Goal: Task Accomplishment & Management: Complete application form

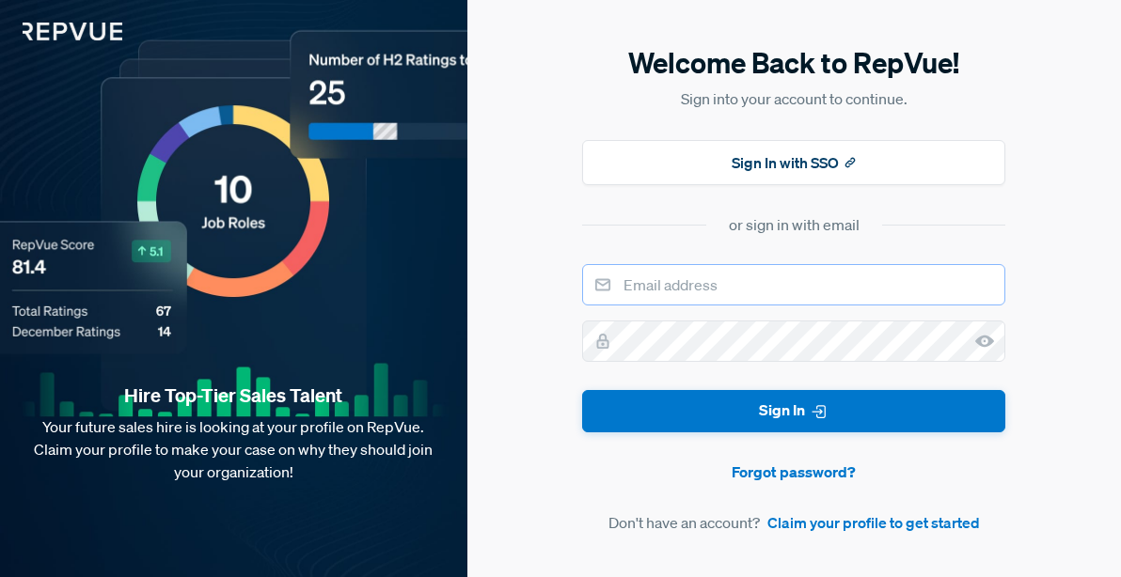
click at [704, 294] on input "email" at bounding box center [793, 284] width 423 height 41
click at [621, 231] on section "or sign in with email" at bounding box center [793, 224] width 423 height 23
click at [733, 171] on button "Sign In with SSO" at bounding box center [793, 162] width 423 height 45
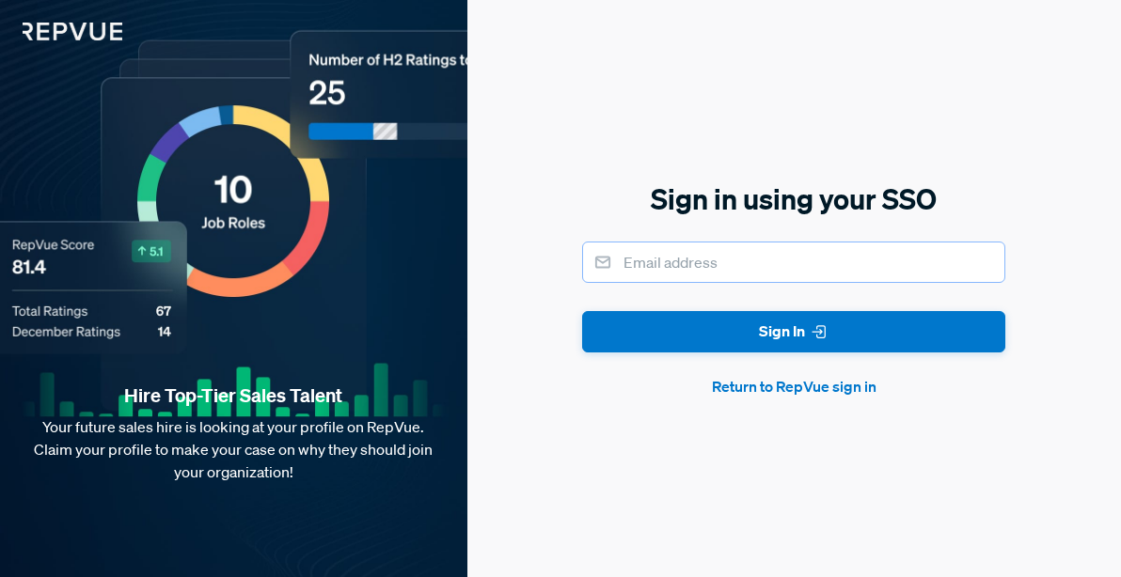
click at [699, 267] on input "email" at bounding box center [793, 262] width 423 height 41
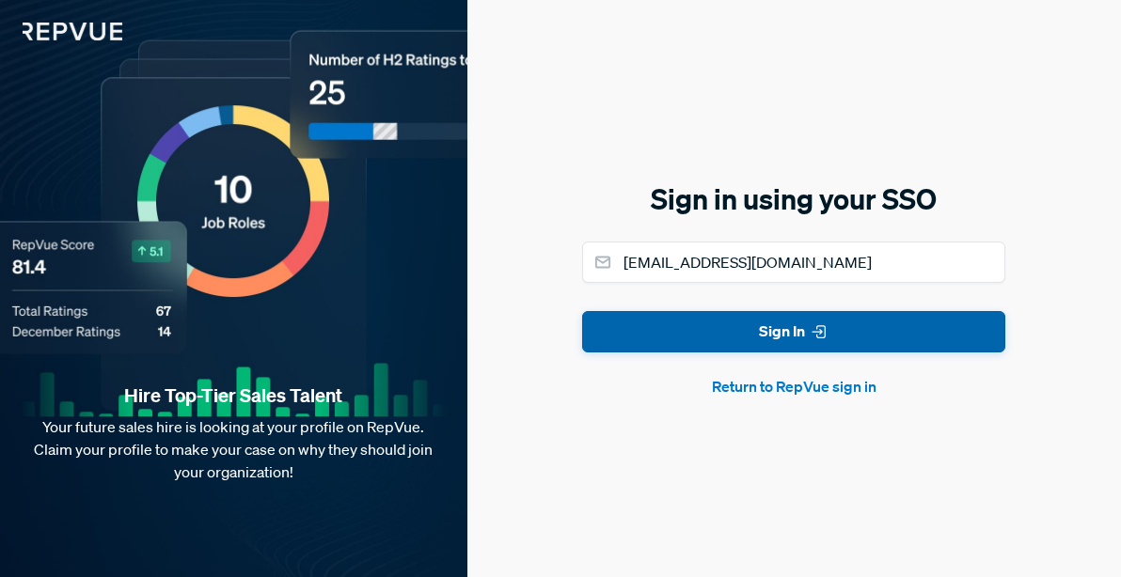
click at [714, 339] on button "Sign In" at bounding box center [793, 332] width 423 height 42
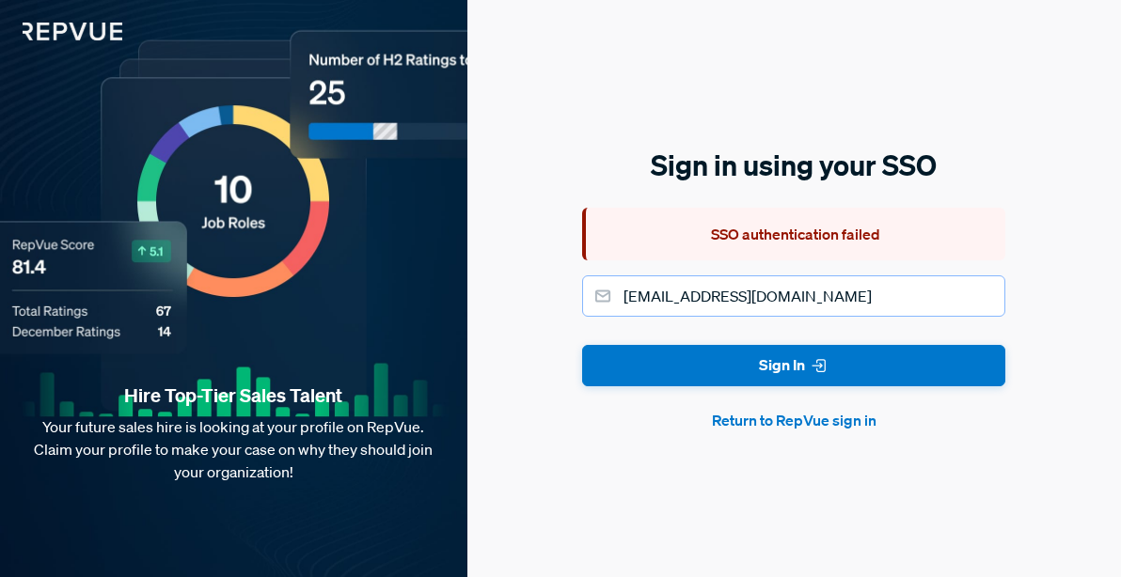
click at [798, 312] on input "[EMAIL_ADDRESS][DOMAIN_NAME]" at bounding box center [793, 296] width 423 height 41
drag, startPoint x: 813, startPoint y: 308, endPoint x: 675, endPoint y: 307, distance: 138.2
click at [675, 307] on input "[EMAIL_ADDRESS][DOMAIN_NAME]" at bounding box center [793, 296] width 423 height 41
click at [668, 297] on input "[EMAIL_ADDRESS][DOMAIN_NAME]" at bounding box center [793, 296] width 423 height 41
click at [794, 297] on input "[EMAIL_ADDRESS][DOMAIN_NAME]" at bounding box center [793, 296] width 423 height 41
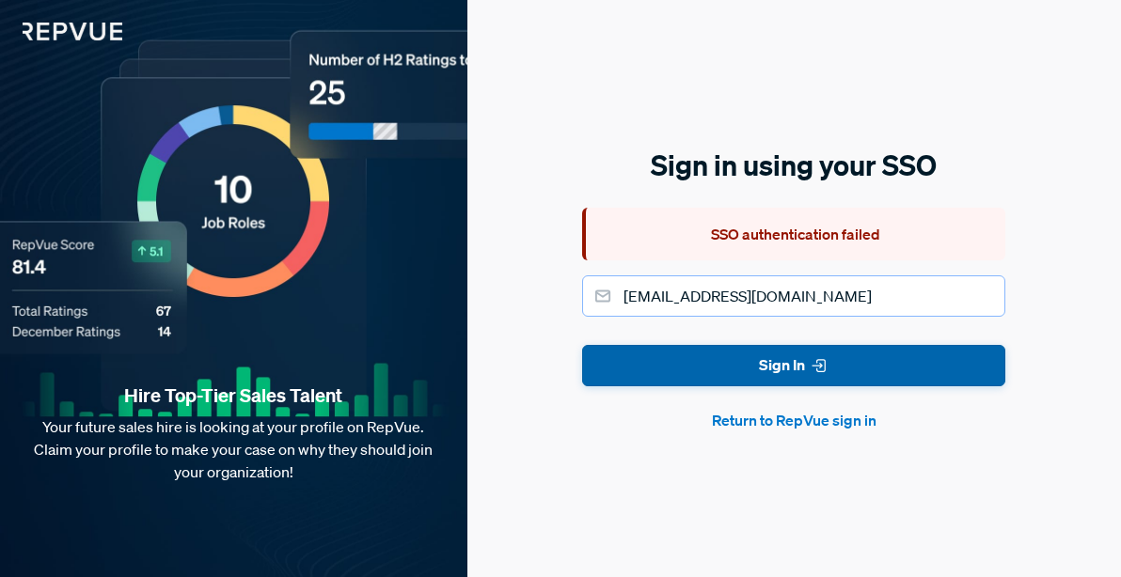
type input "[EMAIL_ADDRESS][DOMAIN_NAME]"
click at [830, 366] on button "Sign In" at bounding box center [793, 366] width 423 height 42
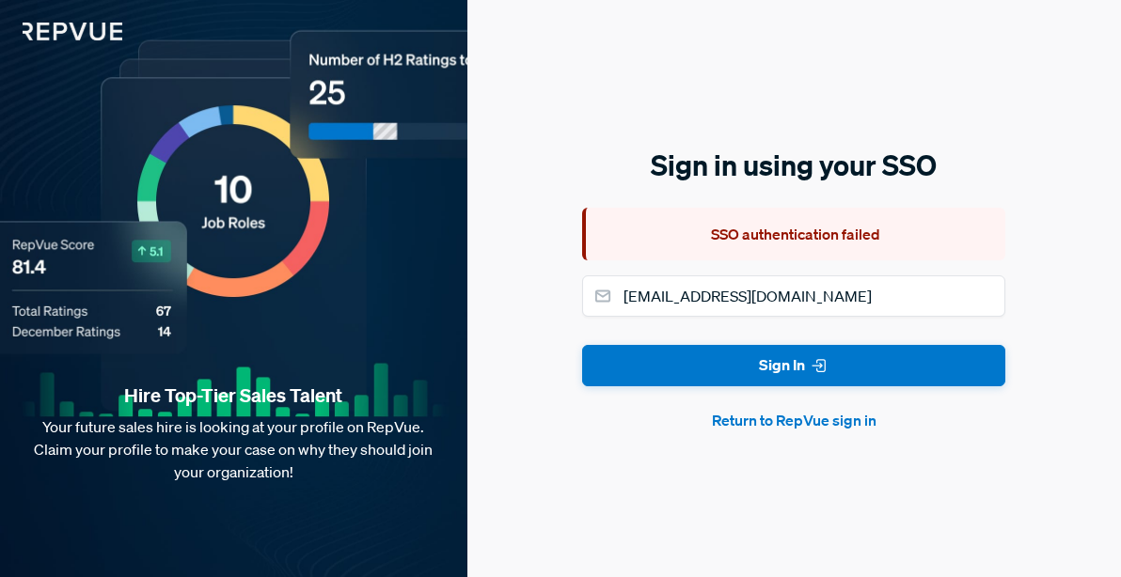
click at [796, 426] on button "Return to RepVue sign in" at bounding box center [793, 420] width 423 height 23
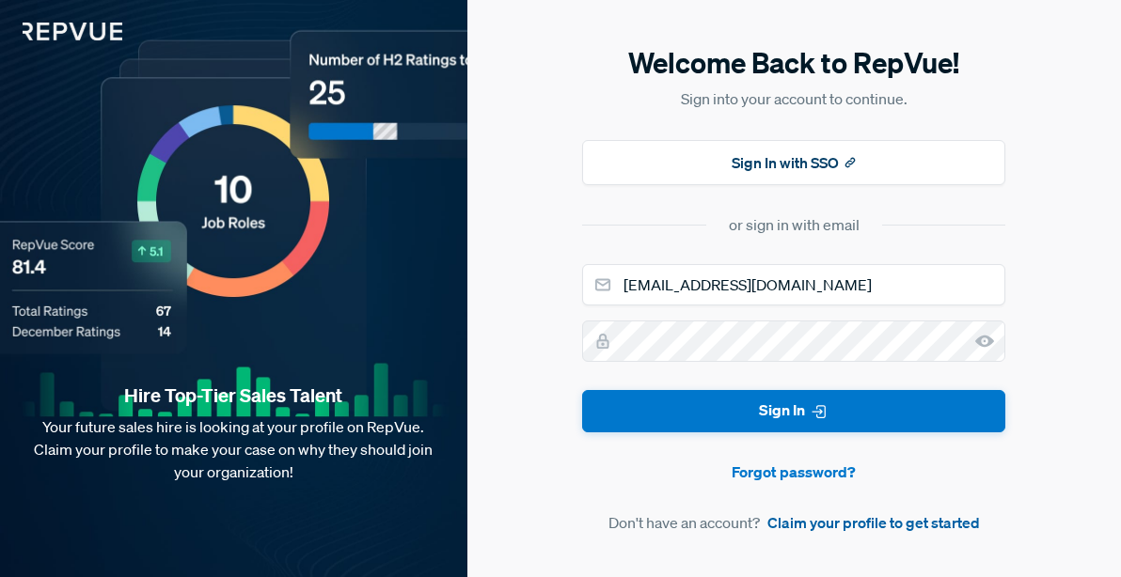
click at [818, 519] on link "Claim your profile to get started" at bounding box center [873, 523] width 213 height 23
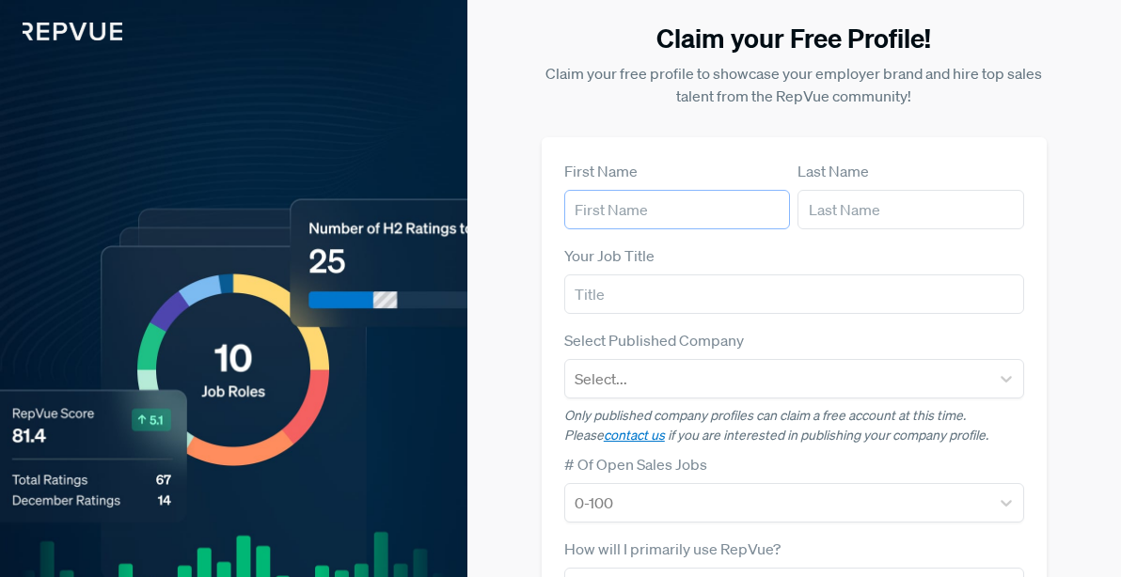
click at [663, 217] on input "text" at bounding box center [677, 209] width 227 height 39
type input "[PERSON_NAME]"
type input "[EMAIL_ADDRESS][DOMAIN_NAME]"
click at [641, 292] on input "text" at bounding box center [794, 294] width 460 height 39
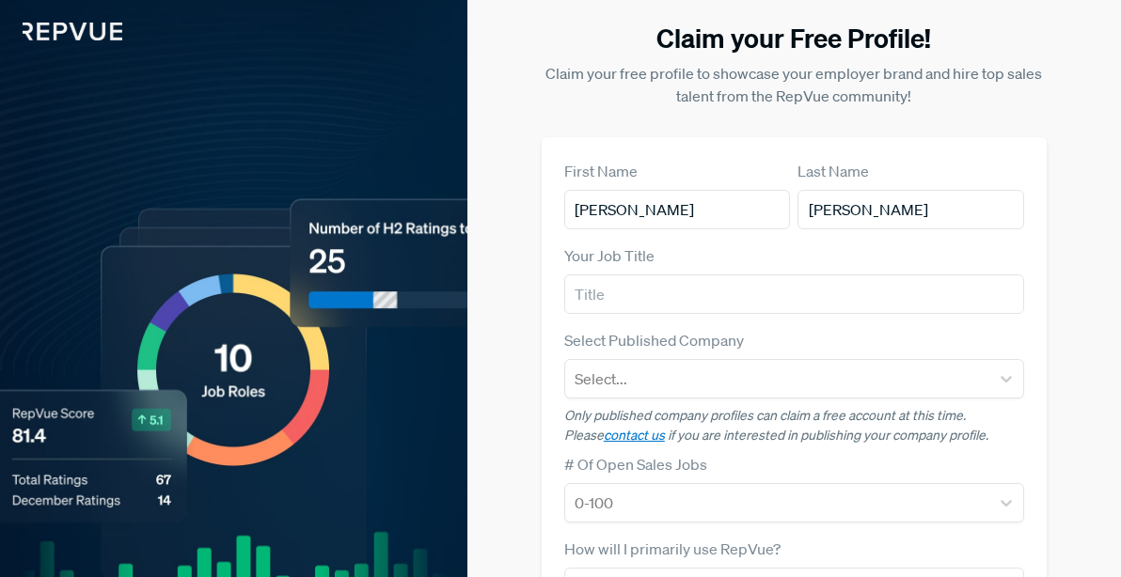
click at [482, 315] on div "Claim your Free Profile! Claim your free profile to showcase your employer bran…" at bounding box center [794, 457] width 631 height 915
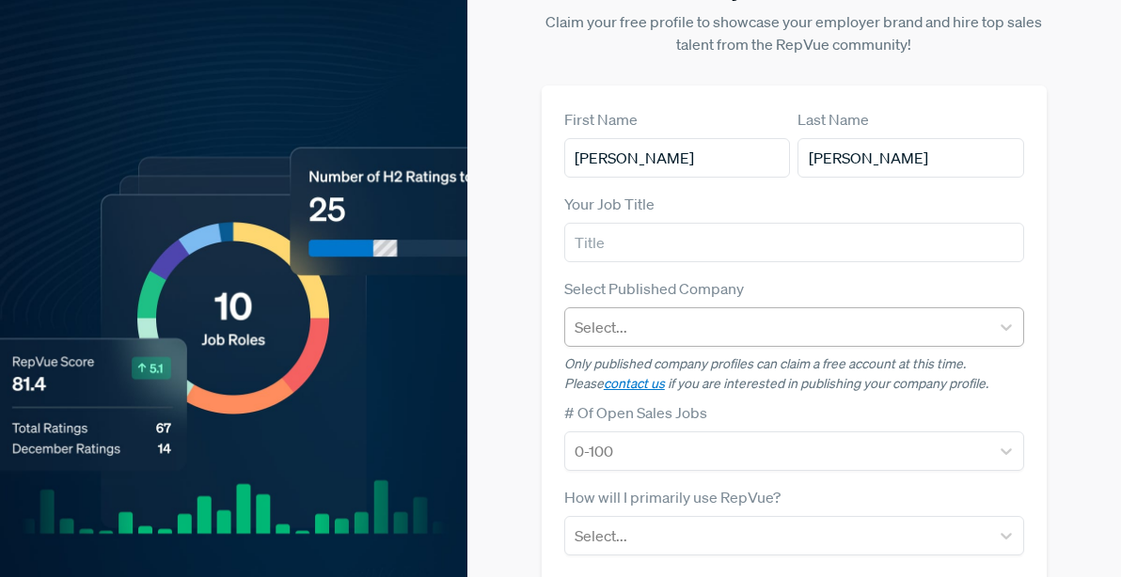
click at [644, 333] on div at bounding box center [777, 327] width 405 height 26
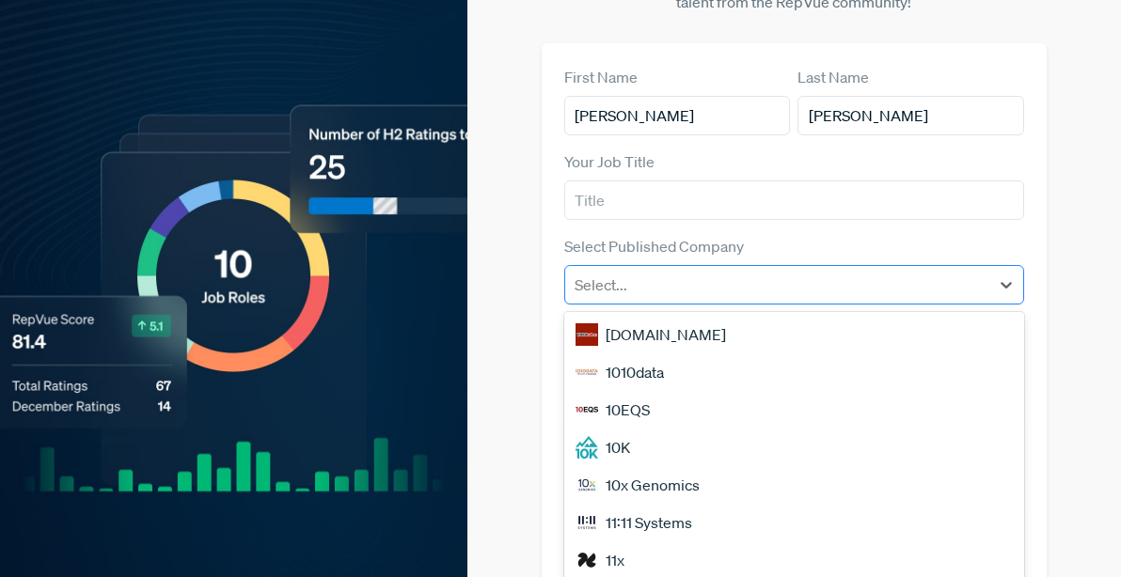
scroll to position [118, 0]
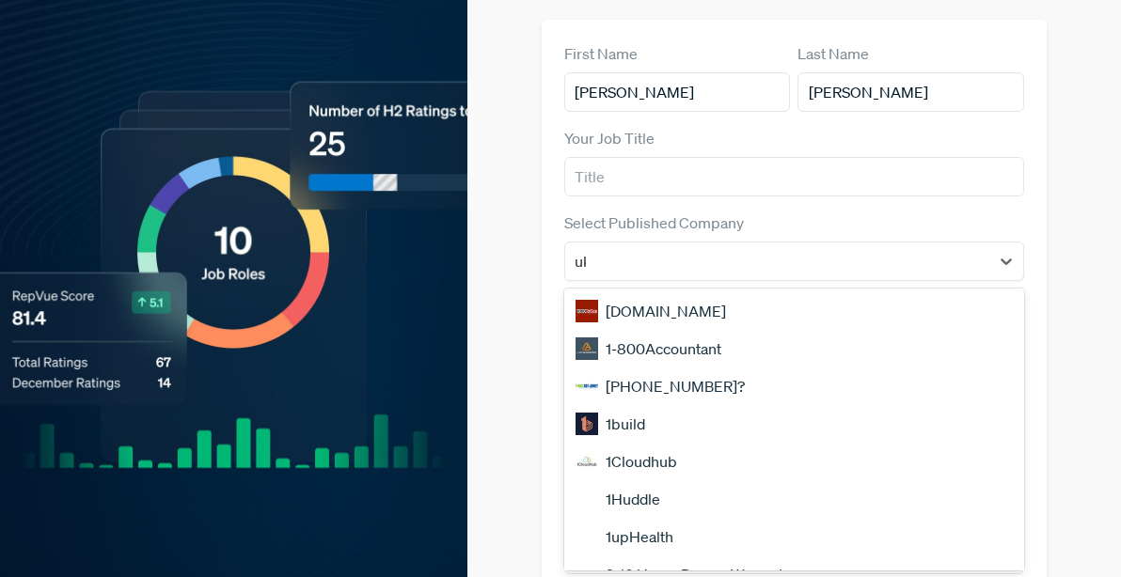
type input "ukg"
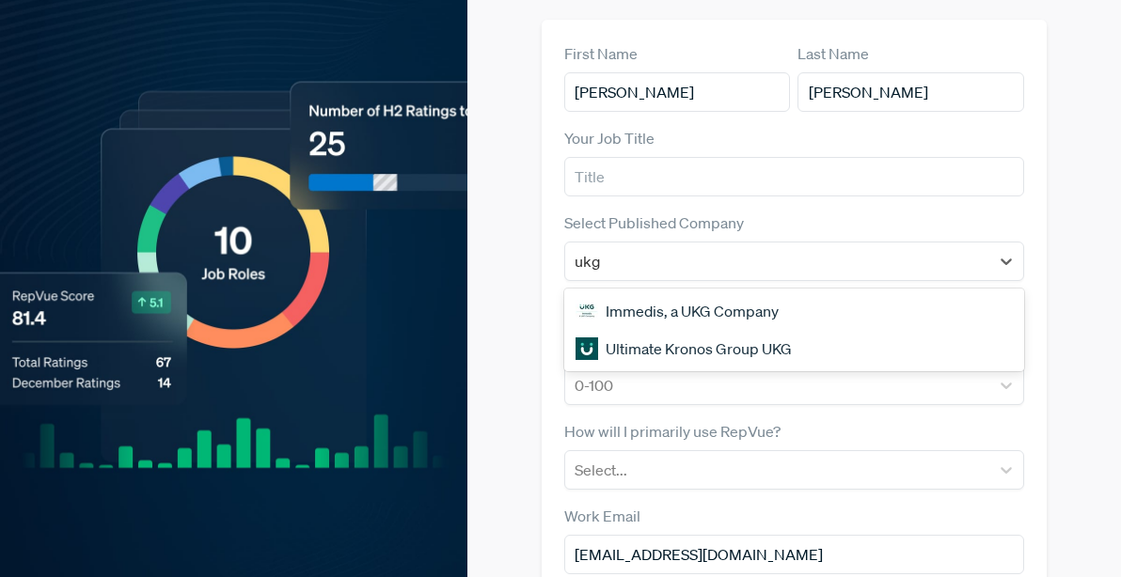
click at [633, 352] on div "Ultimate Kronos Group UKG" at bounding box center [794, 349] width 460 height 38
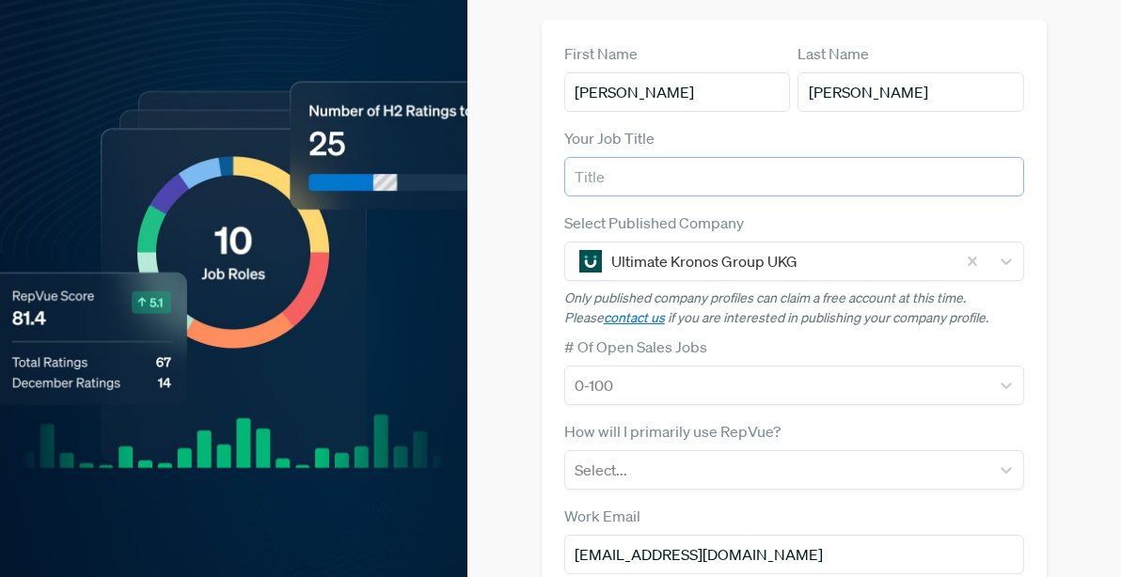
click at [644, 179] on input "text" at bounding box center [794, 176] width 460 height 39
type input "SMB Sales Intern"
click at [529, 242] on div "Claim your Free Profile! Claim your free profile to showcase your employer bran…" at bounding box center [794, 339] width 631 height 915
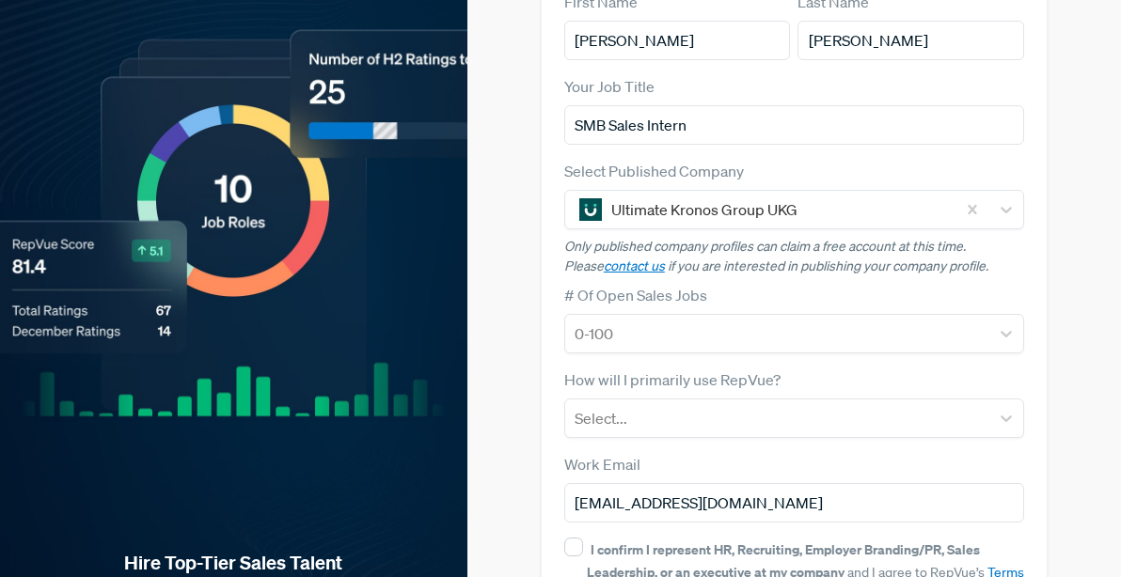
scroll to position [223, 0]
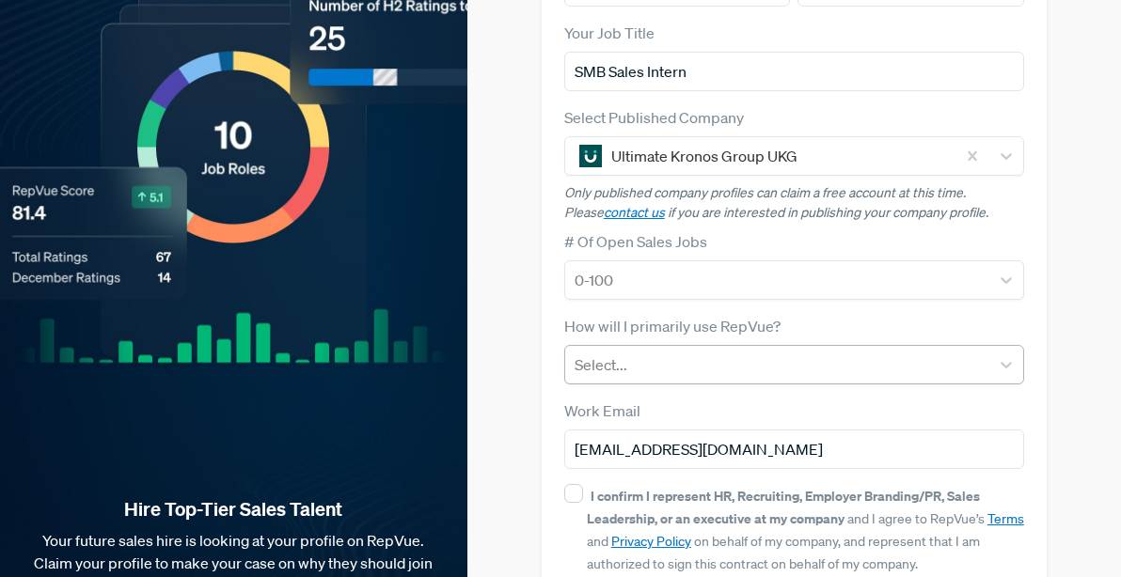
click at [621, 362] on div at bounding box center [777, 365] width 405 height 26
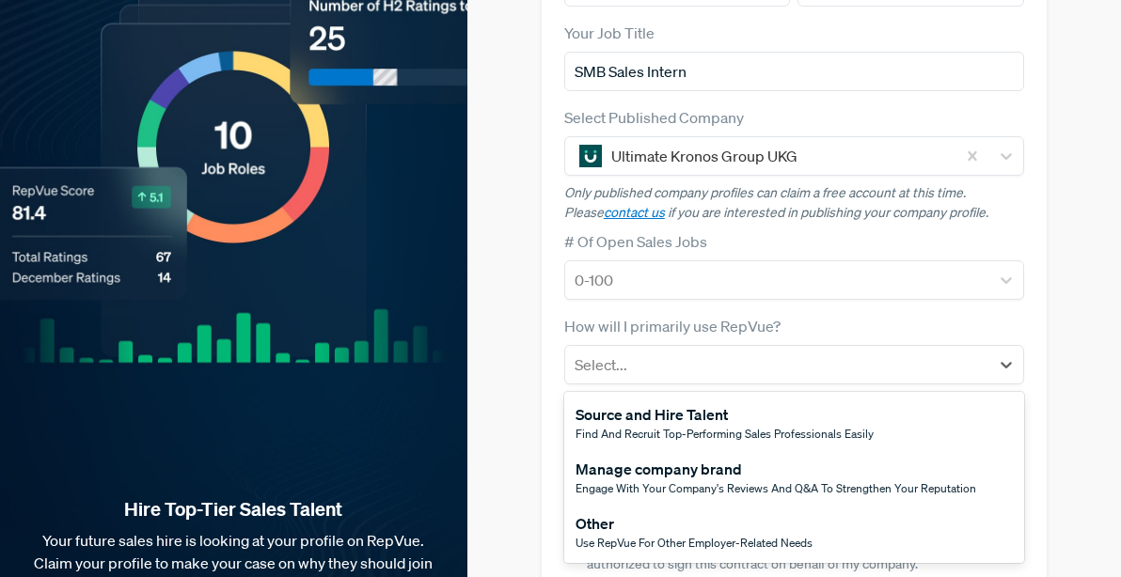
click at [649, 428] on span "Find and recruit top-performing sales professionals easily" at bounding box center [725, 434] width 298 height 16
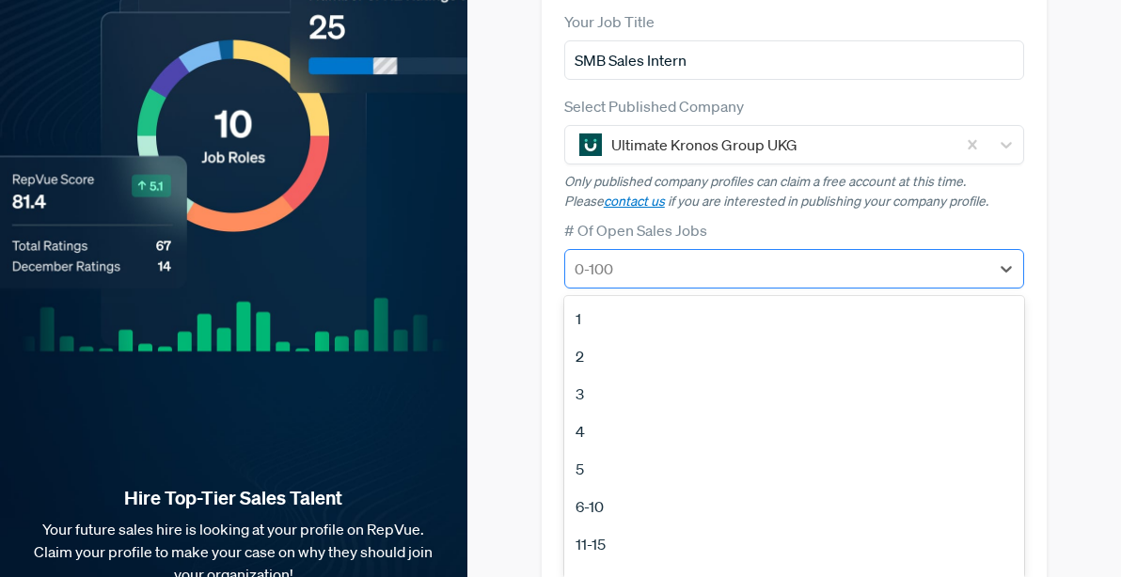
click at [655, 270] on div at bounding box center [777, 269] width 405 height 26
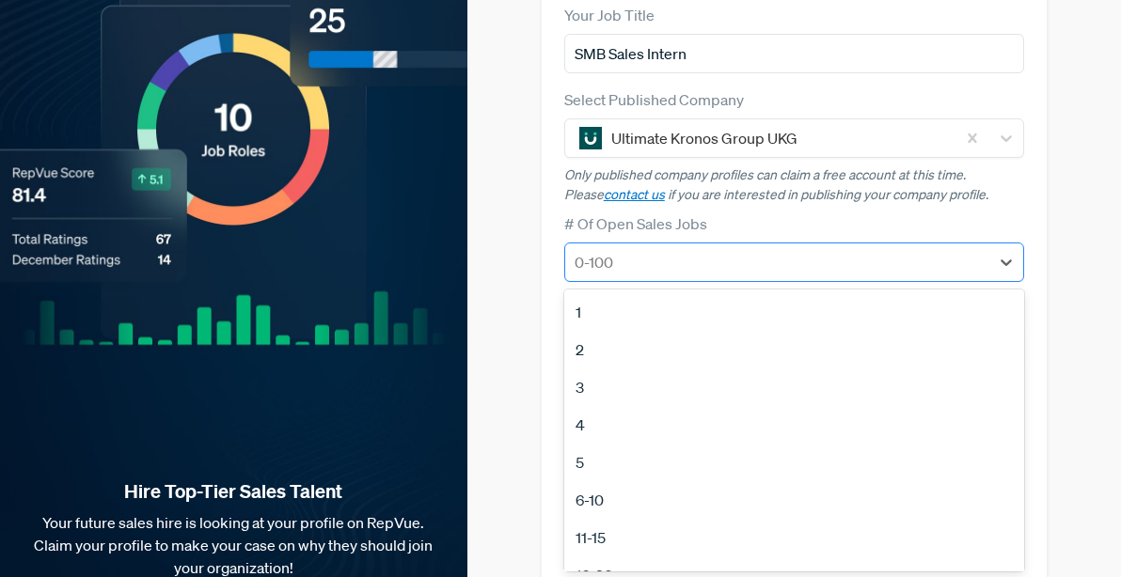
scroll to position [242, 0]
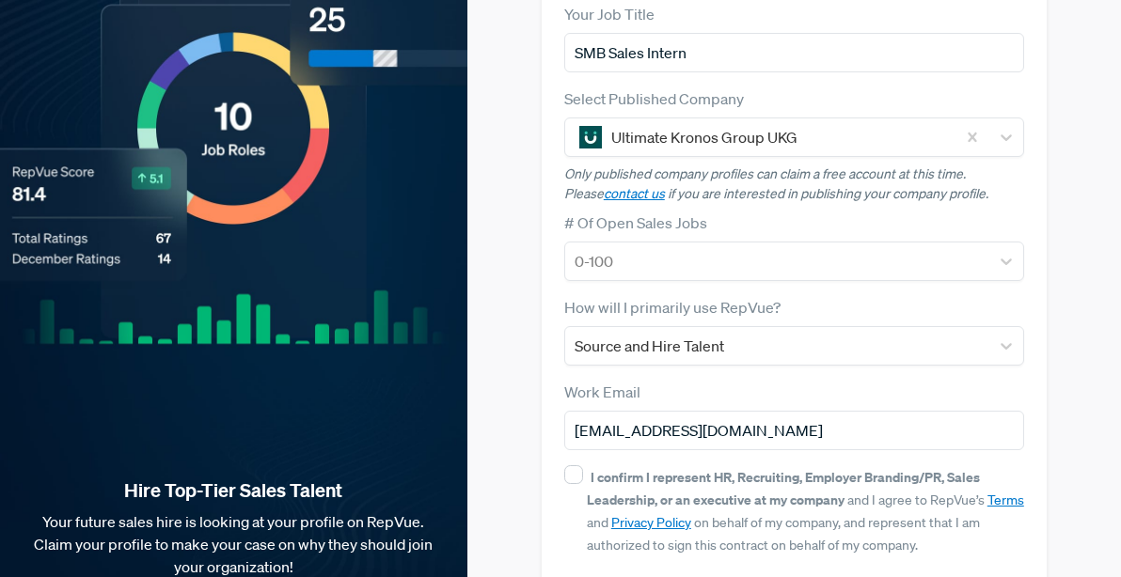
click at [539, 259] on div "Claim your Free Profile! Claim your free profile to showcase your employer bran…" at bounding box center [794, 215] width 631 height 915
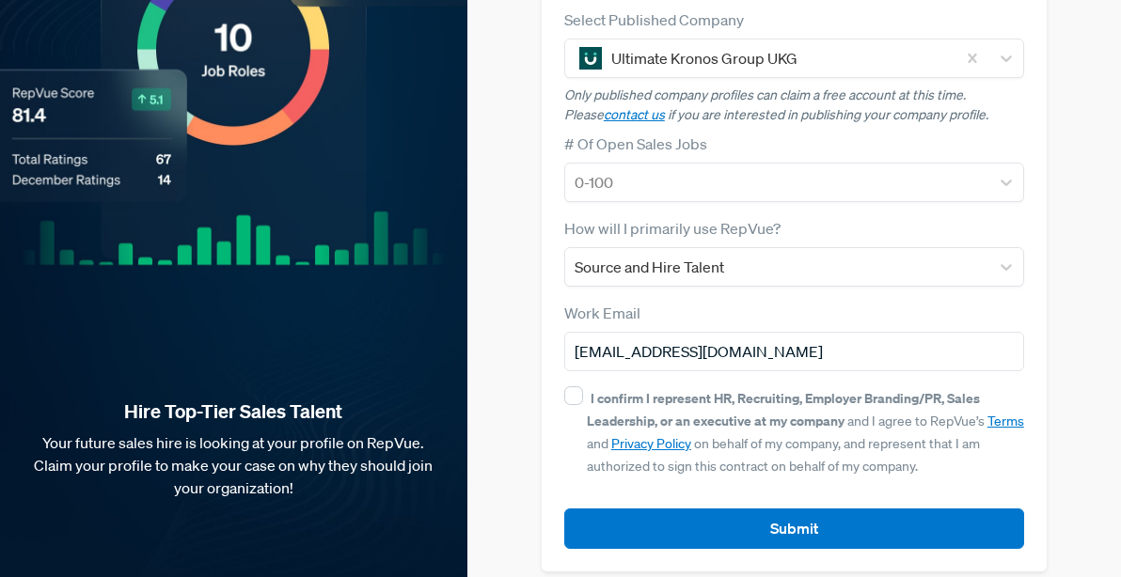
scroll to position [334, 0]
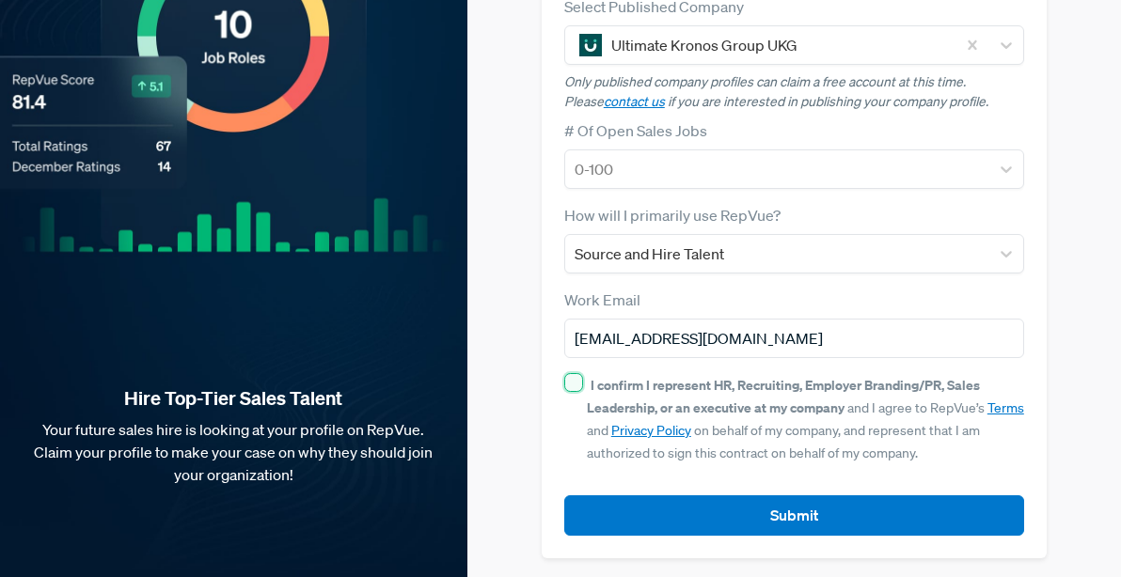
click at [581, 383] on input "I confirm I represent HR, Recruiting, Employer Branding/PR, Sales Leadership, o…" at bounding box center [573, 382] width 19 height 19
click at [578, 384] on input "I confirm I represent HR, Recruiting, Employer Branding/PR, Sales Leadership, o…" at bounding box center [573, 382] width 19 height 19
click at [576, 383] on input "I confirm I represent HR, Recruiting, Employer Branding/PR, Sales Leadership, o…" at bounding box center [573, 382] width 19 height 19
checkbox input "true"
click at [584, 376] on div "I confirm I represent HR, Recruiting, Employer Branding/PR, Sales Leadership, o…" at bounding box center [794, 418] width 460 height 90
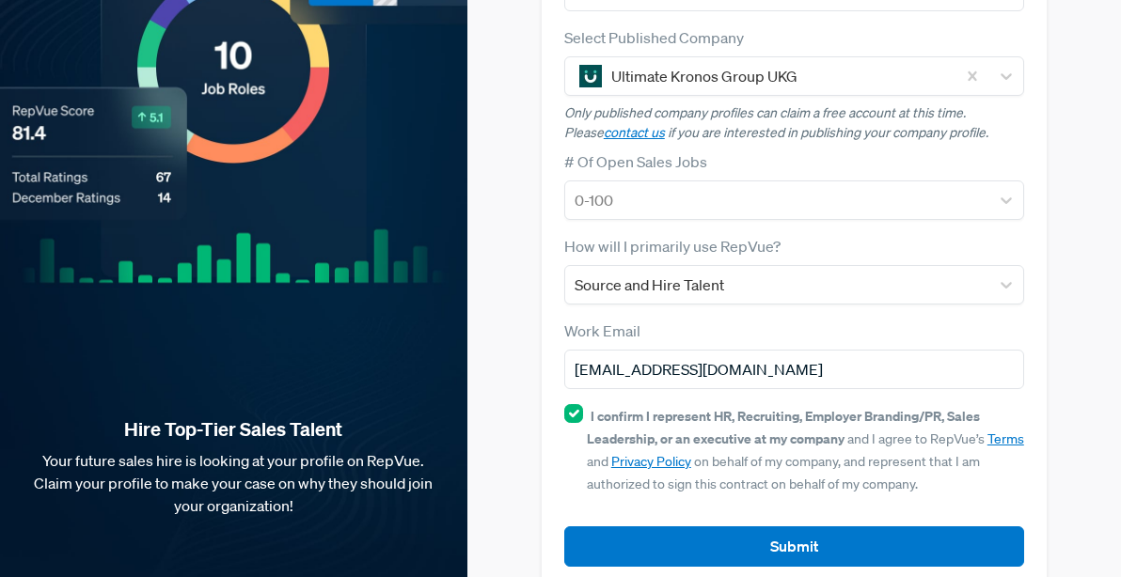
scroll to position [337, 0]
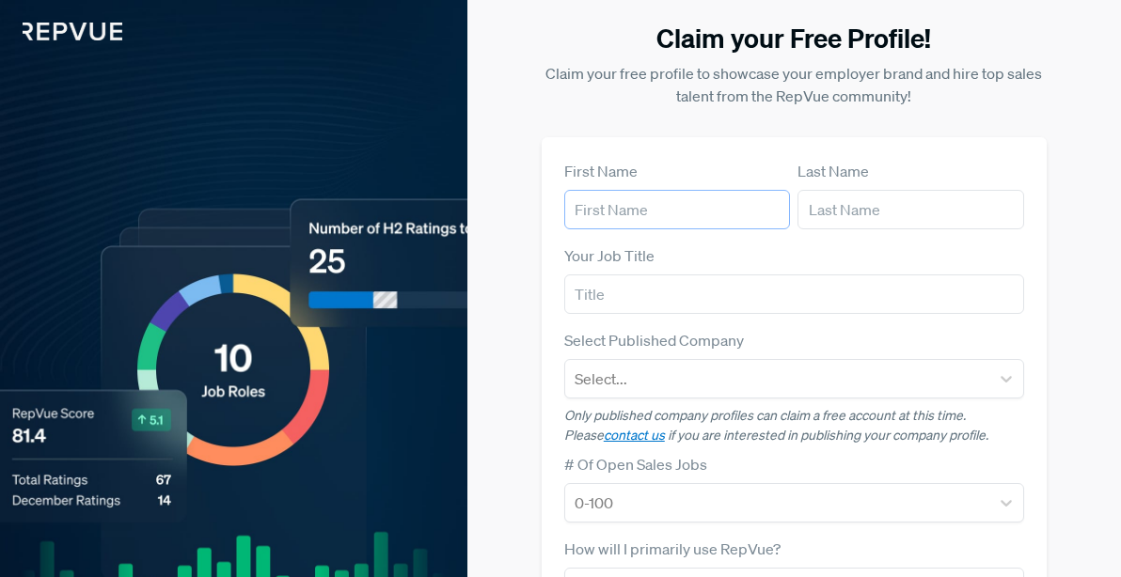
click at [705, 204] on input "text" at bounding box center [677, 209] width 227 height 39
type input "[PERSON_NAME]"
type input "[EMAIL_ADDRESS][DOMAIN_NAME]"
click at [701, 289] on input "text" at bounding box center [794, 294] width 460 height 39
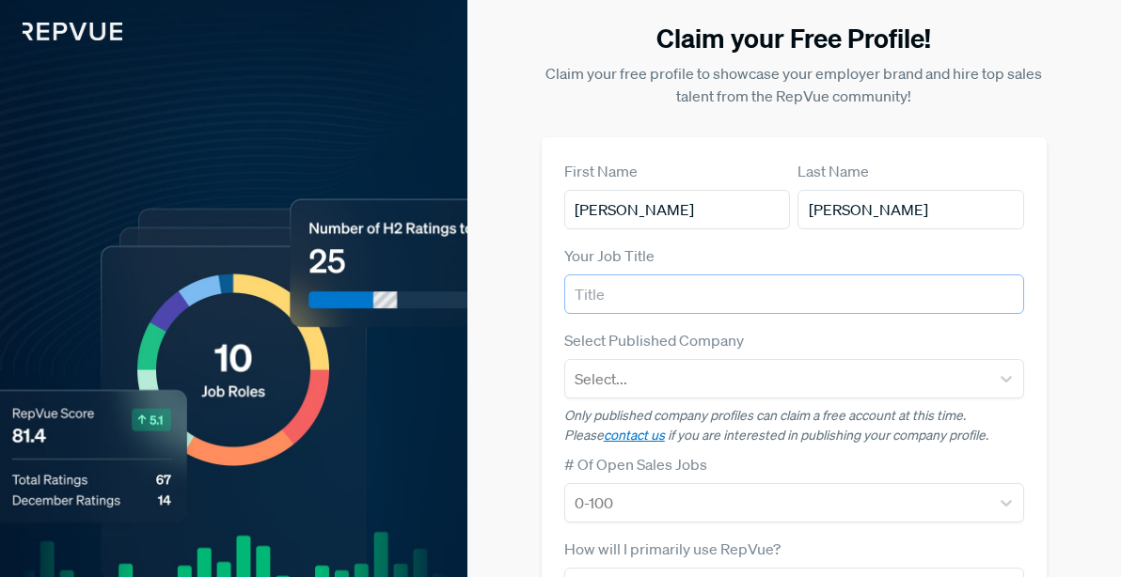
type input "I"
type input "SMB Sales Intern"
click at [640, 385] on div "Select..." at bounding box center [777, 379] width 424 height 34
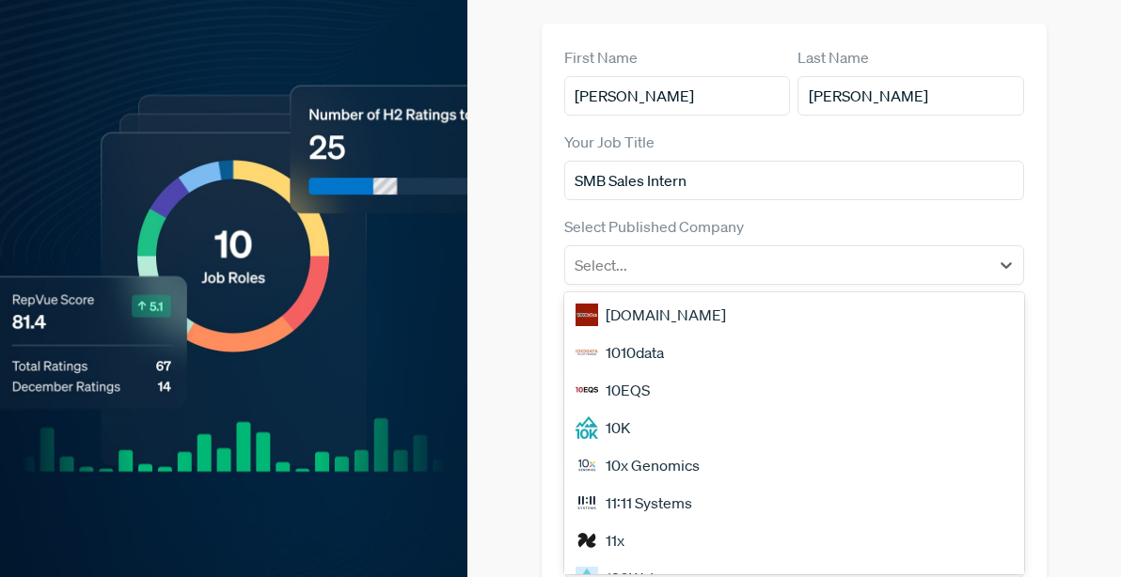
scroll to position [118, 0]
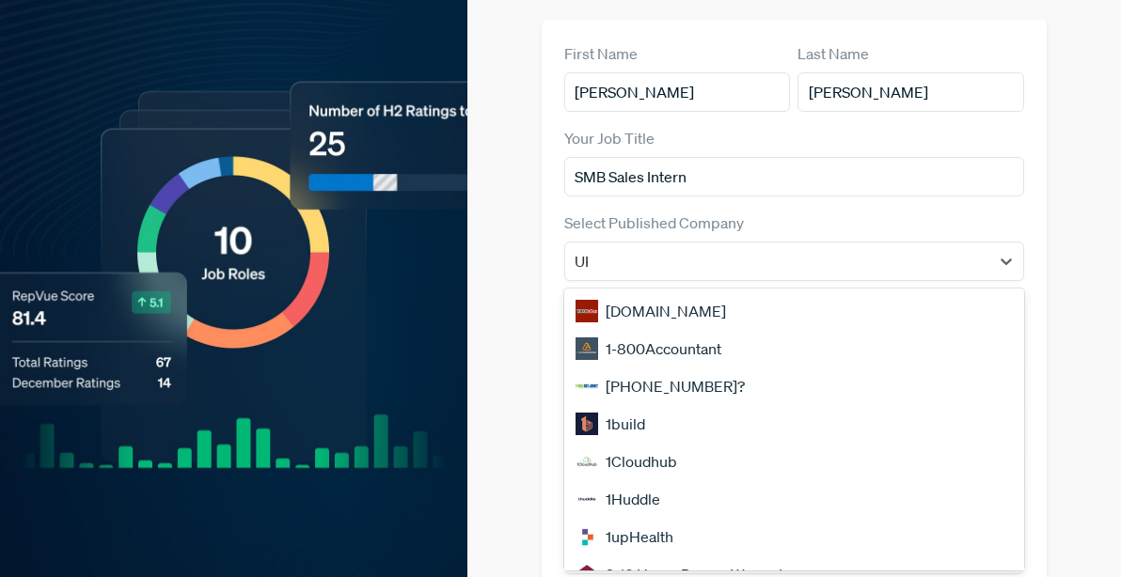
type input "UKG"
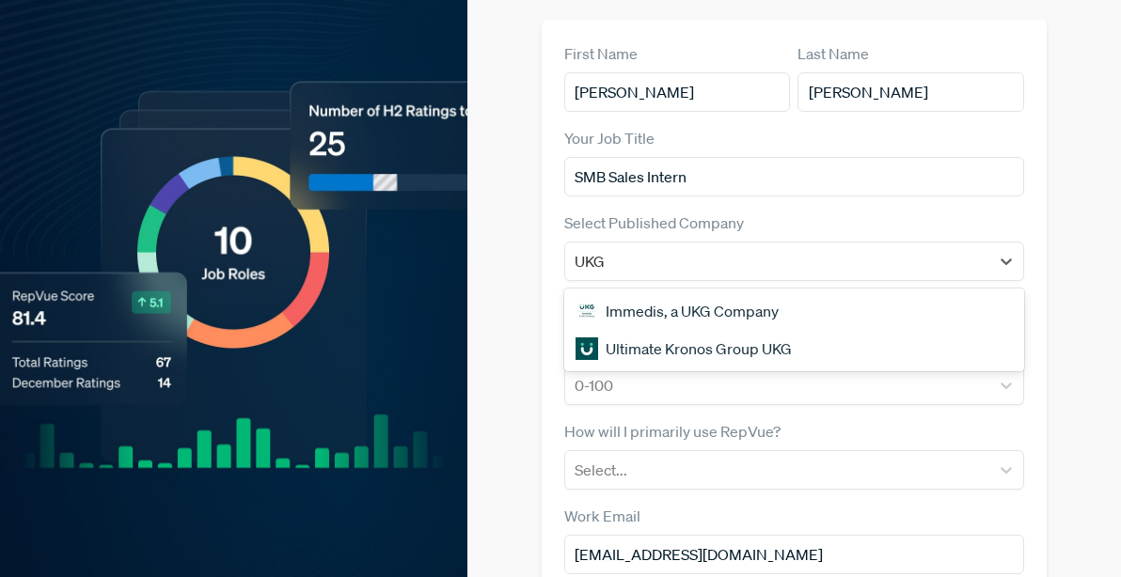
click at [658, 355] on div "Ultimate Kronos Group UKG" at bounding box center [794, 349] width 460 height 38
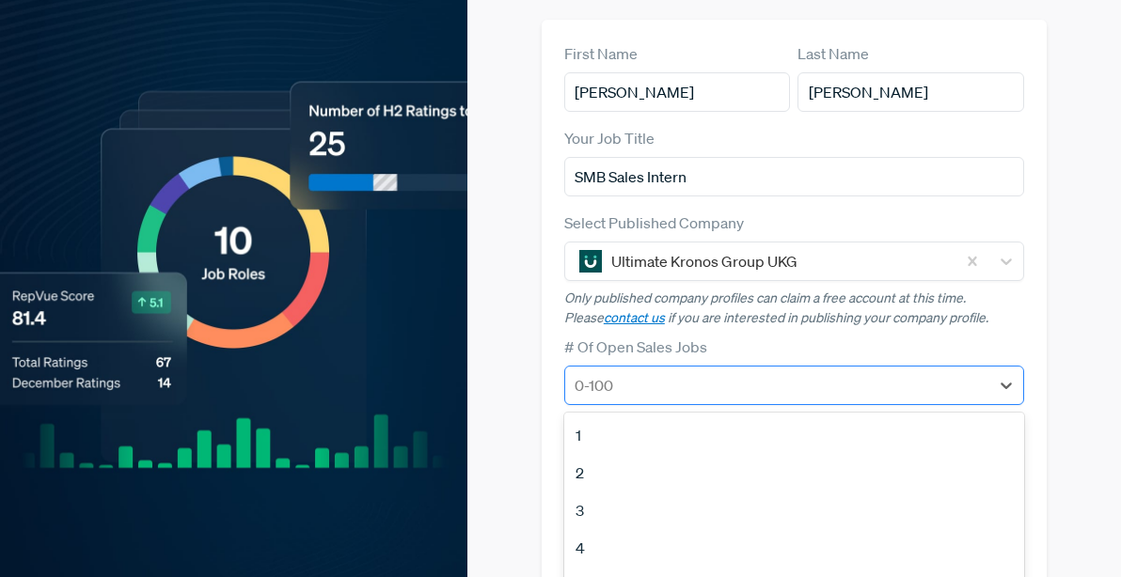
click at [630, 382] on div at bounding box center [777, 385] width 405 height 26
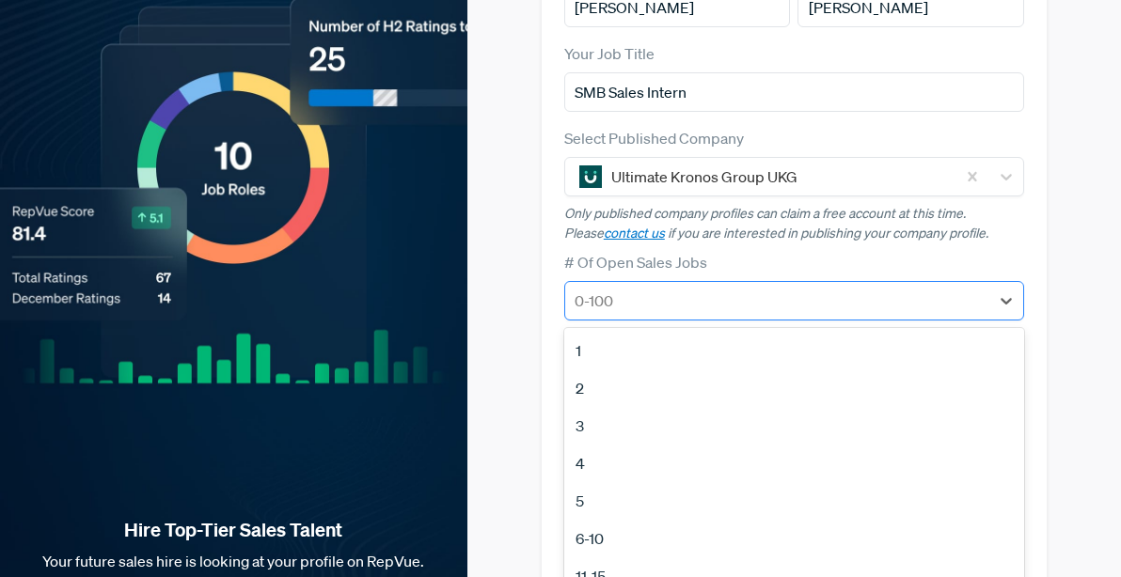
scroll to position [242, 0]
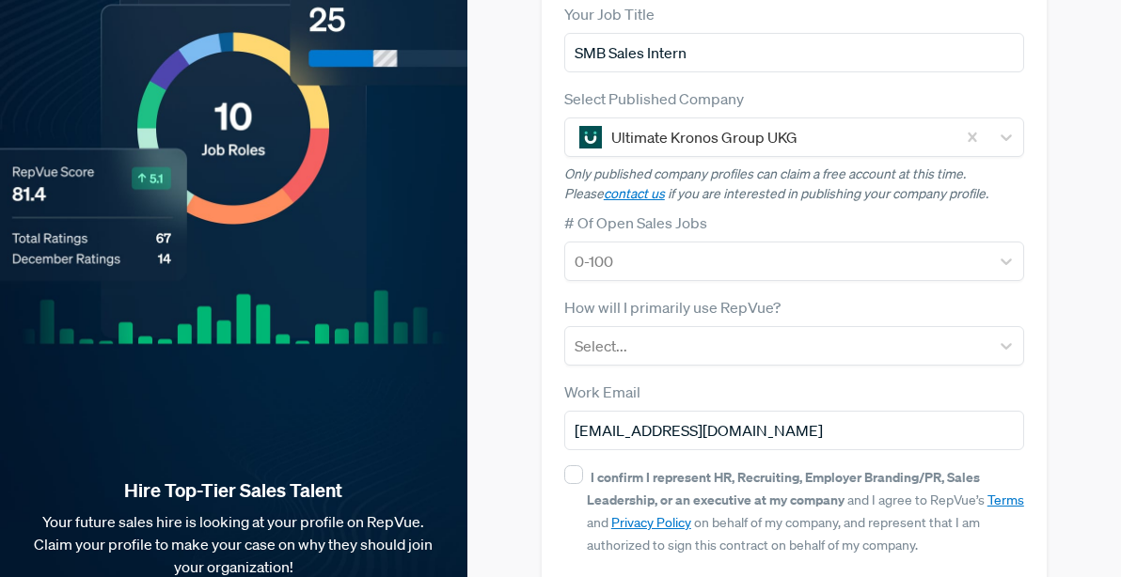
click at [518, 282] on div "Claim your Free Profile! Claim your free profile to showcase your employer bran…" at bounding box center [794, 215] width 631 height 915
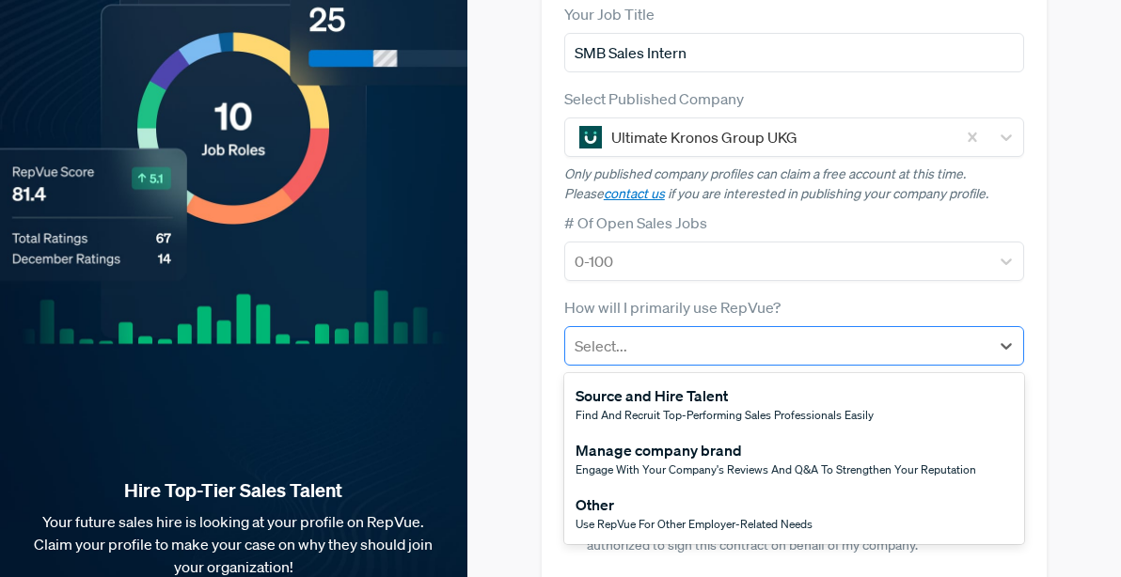
click at [603, 340] on div at bounding box center [777, 346] width 405 height 26
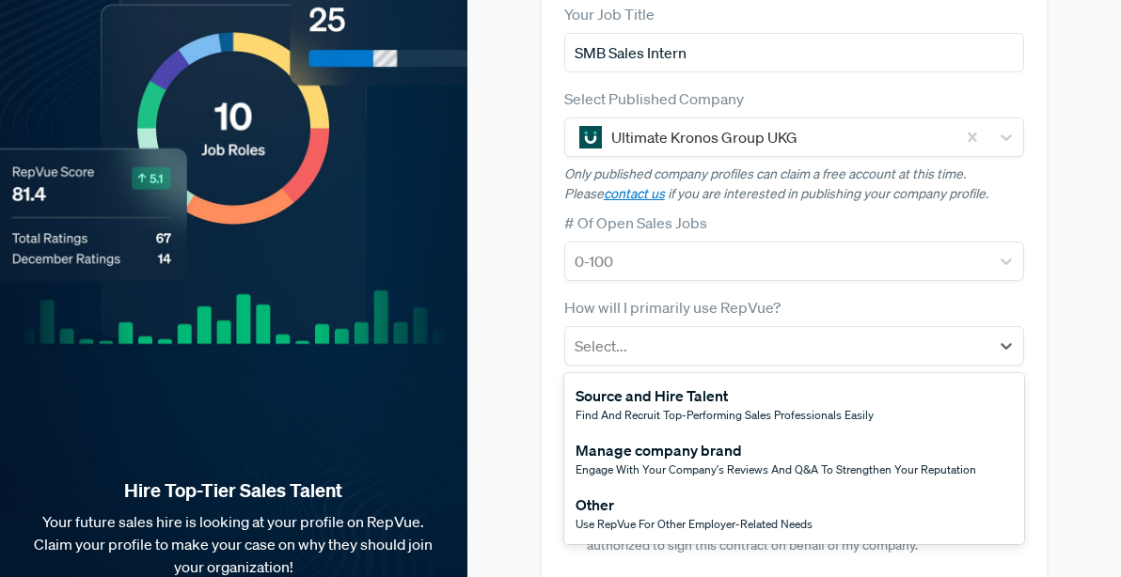
click at [607, 522] on span "Use RepVue for other employer-related needs" at bounding box center [694, 524] width 237 height 16
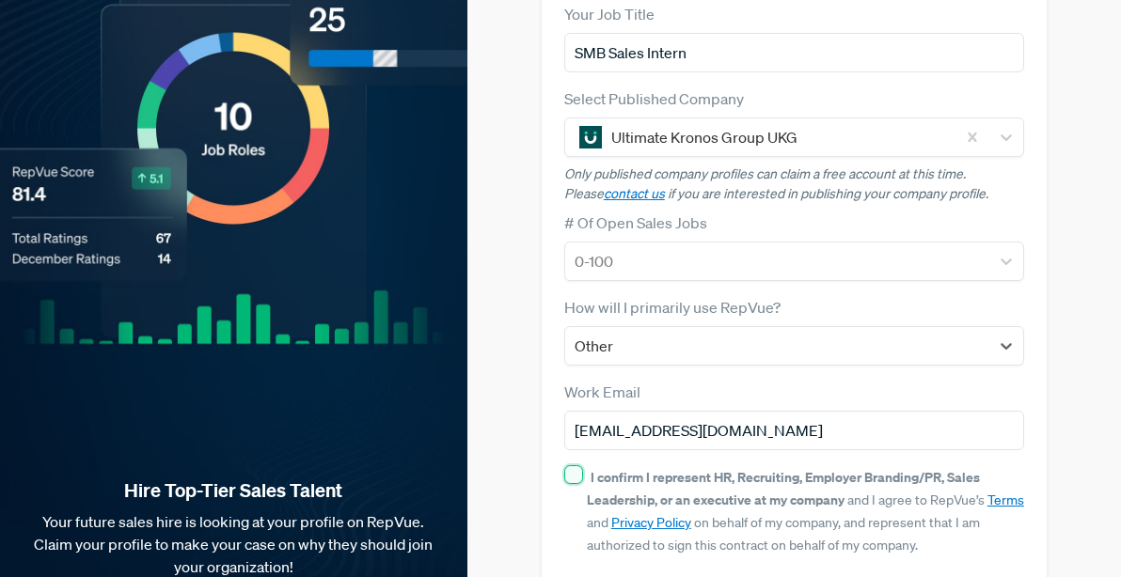
click at [577, 468] on input "I confirm I represent HR, Recruiting, Employer Branding/PR, Sales Leadership, o…" at bounding box center [573, 474] width 19 height 19
checkbox input "true"
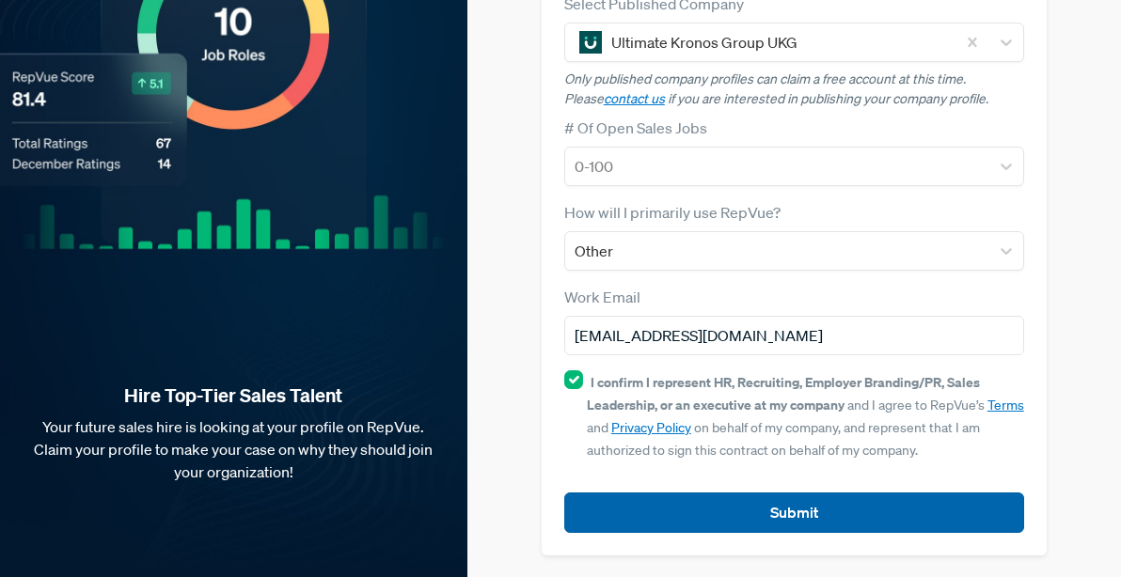
click at [686, 505] on button "Submit" at bounding box center [794, 513] width 460 height 40
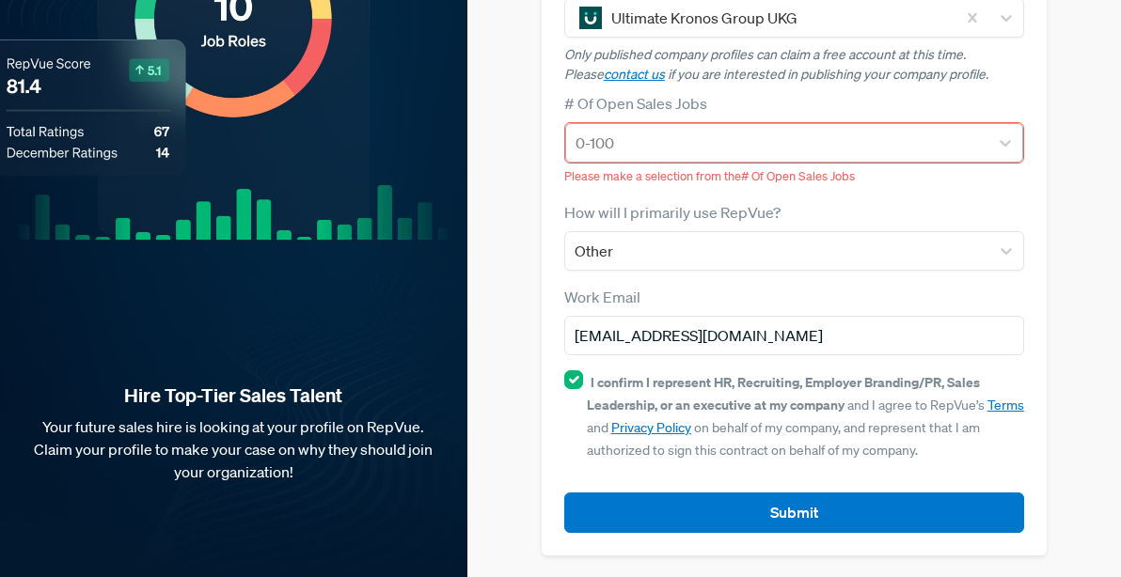
click at [643, 145] on div at bounding box center [777, 143] width 403 height 26
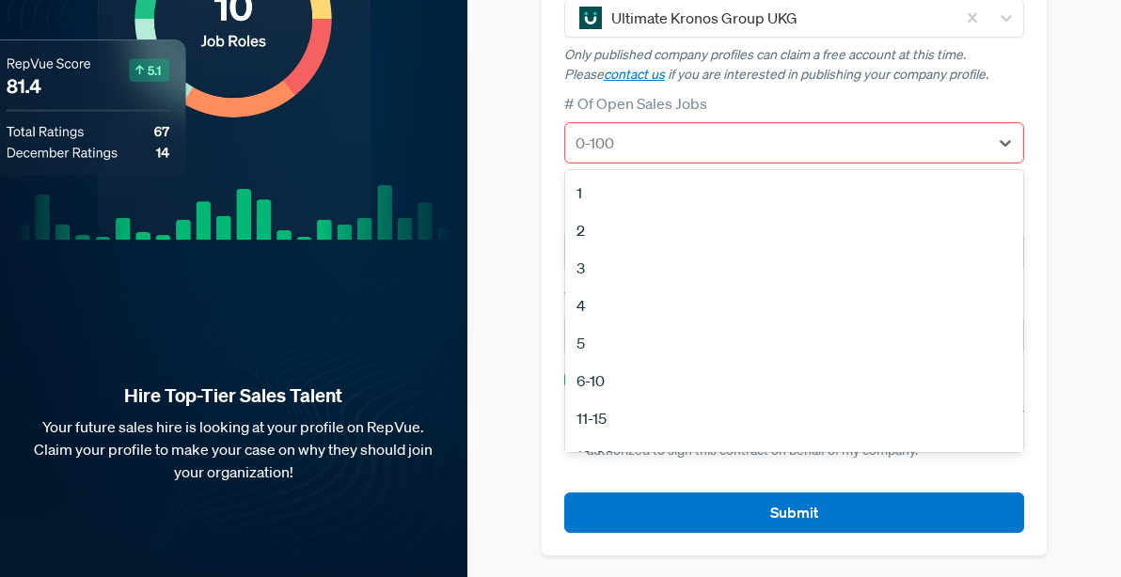
click at [590, 231] on div "2" at bounding box center [794, 231] width 458 height 38
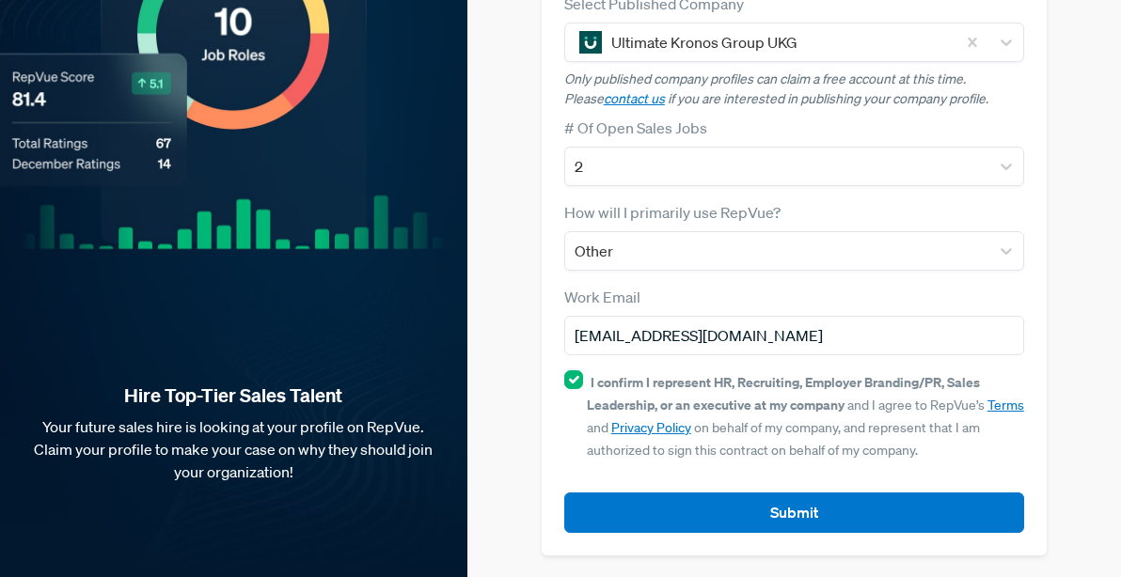
click at [529, 254] on div "Claim your Free Profile! Claim your free profile to showcase your employer bran…" at bounding box center [794, 120] width 631 height 915
click at [618, 178] on div "2" at bounding box center [777, 167] width 424 height 34
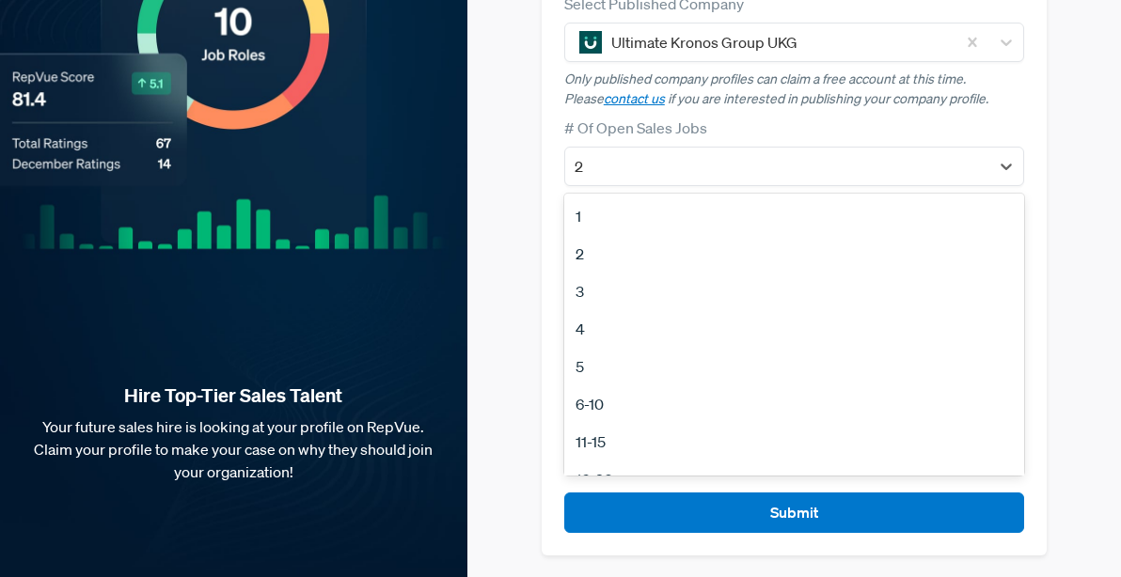
scroll to position [112, 0]
click at [591, 298] on div "6-10" at bounding box center [794, 293] width 460 height 38
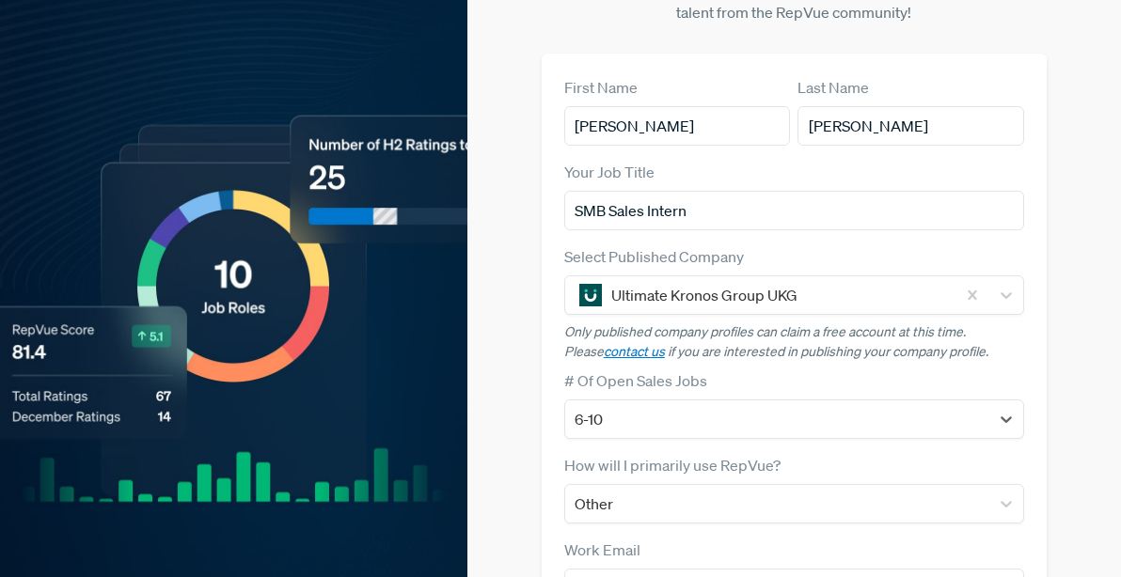
scroll to position [337, 0]
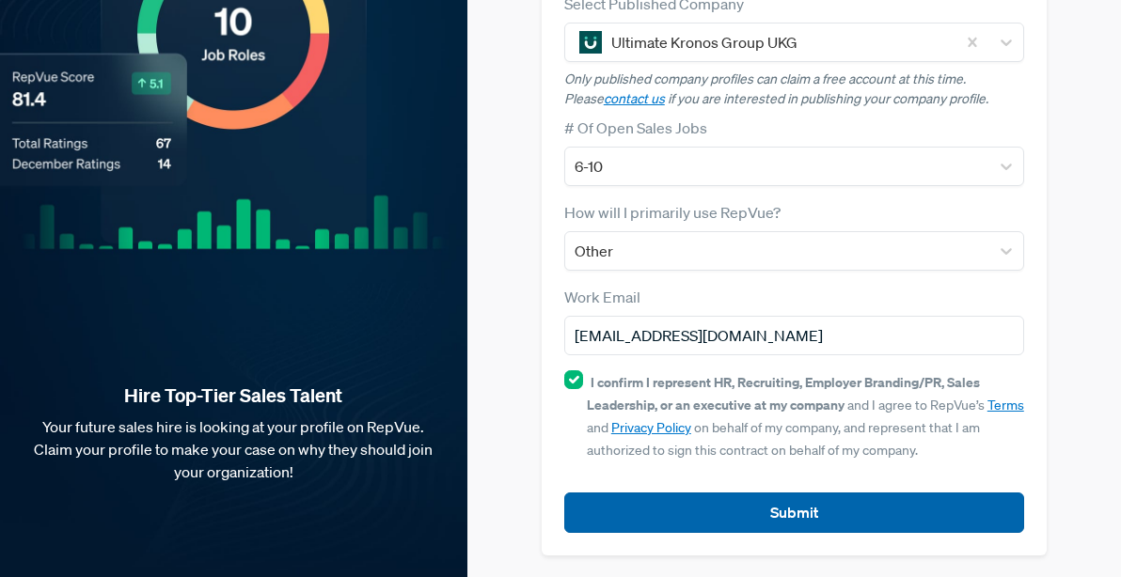
click at [673, 494] on button "Submit" at bounding box center [794, 513] width 460 height 40
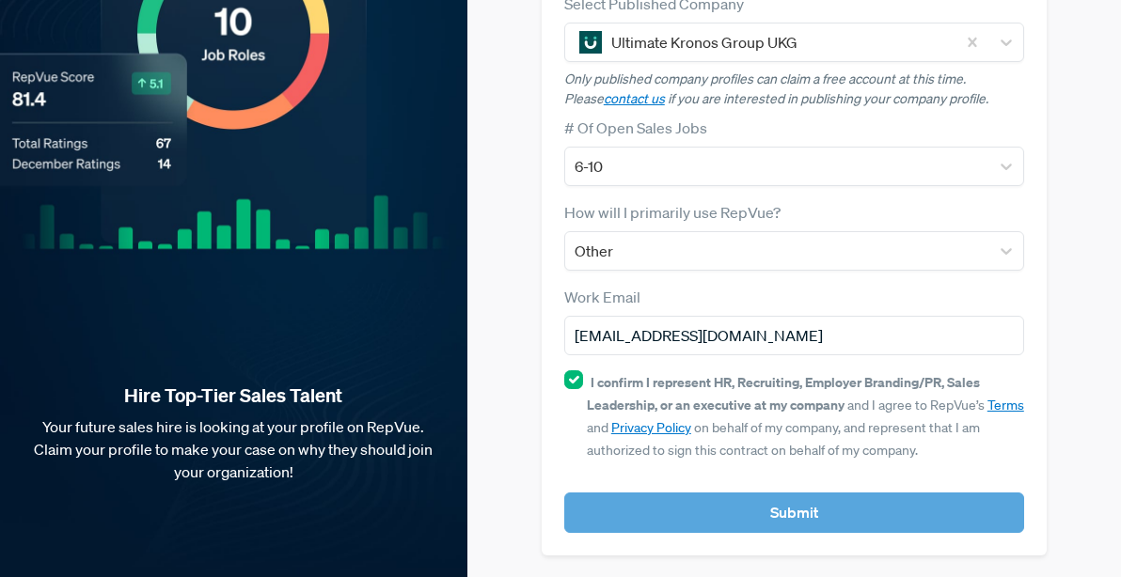
scroll to position [359, 0]
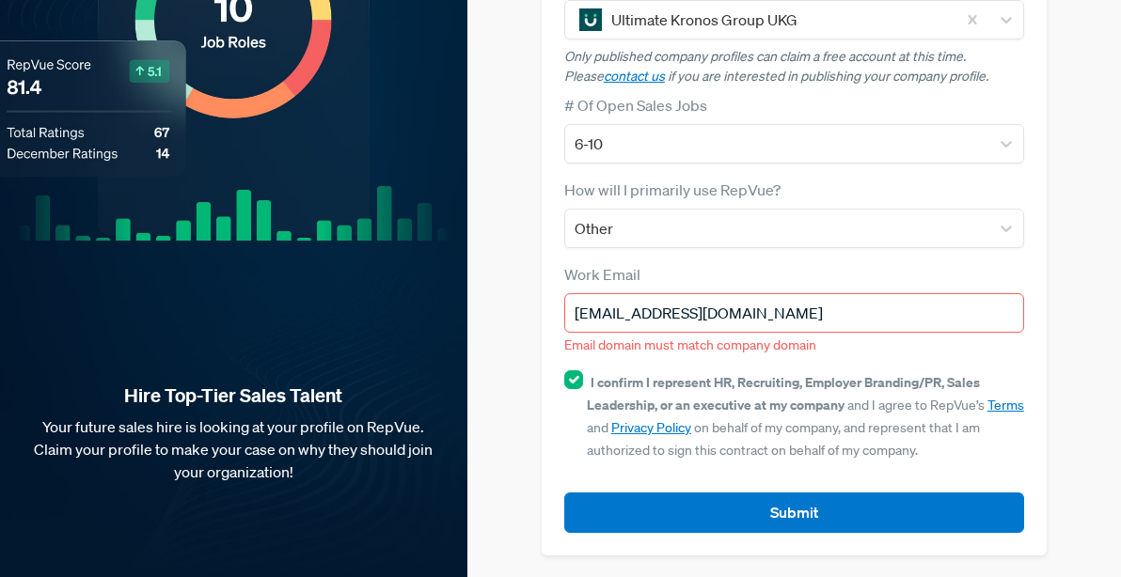
click at [741, 299] on input "[EMAIL_ADDRESS][DOMAIN_NAME]" at bounding box center [794, 312] width 460 height 39
click at [718, 315] on input "[EMAIL_ADDRESS][DOMAIN_NAME]" at bounding box center [794, 312] width 460 height 39
drag, startPoint x: 704, startPoint y: 312, endPoint x: 840, endPoint y: 312, distance: 135.4
click at [839, 312] on input "[EMAIL_ADDRESS][DOMAIN_NAME]" at bounding box center [794, 312] width 460 height 39
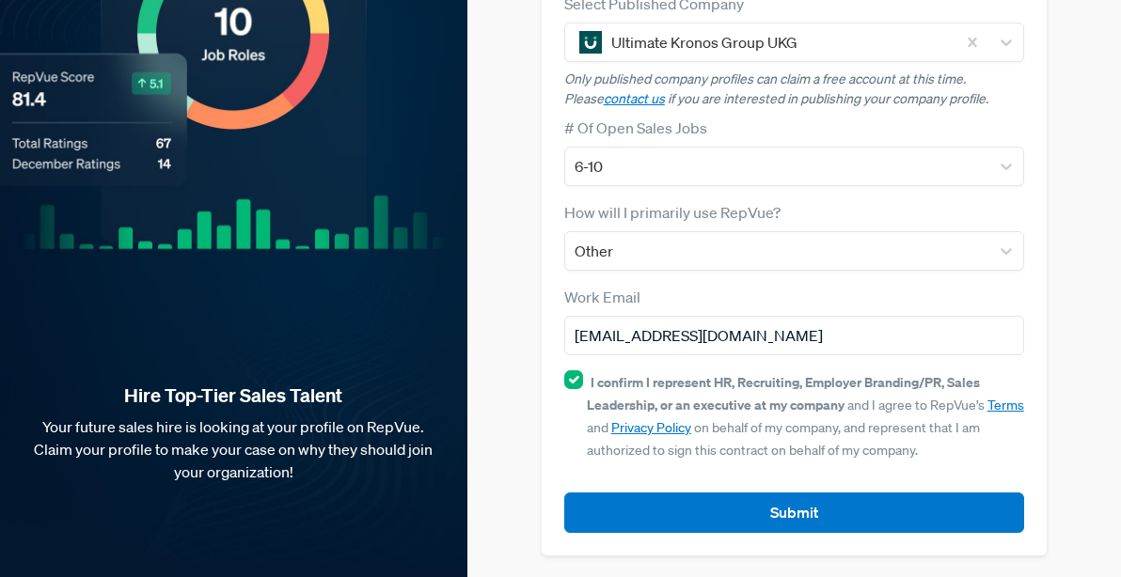
click at [549, 460] on div "First Name [PERSON_NAME] Last Name [PERSON_NAME] Your Job Title SMB Sales [DEMO…" at bounding box center [794, 178] width 505 height 755
click at [623, 339] on input "[EMAIL_ADDRESS][DOMAIN_NAME]" at bounding box center [794, 335] width 460 height 39
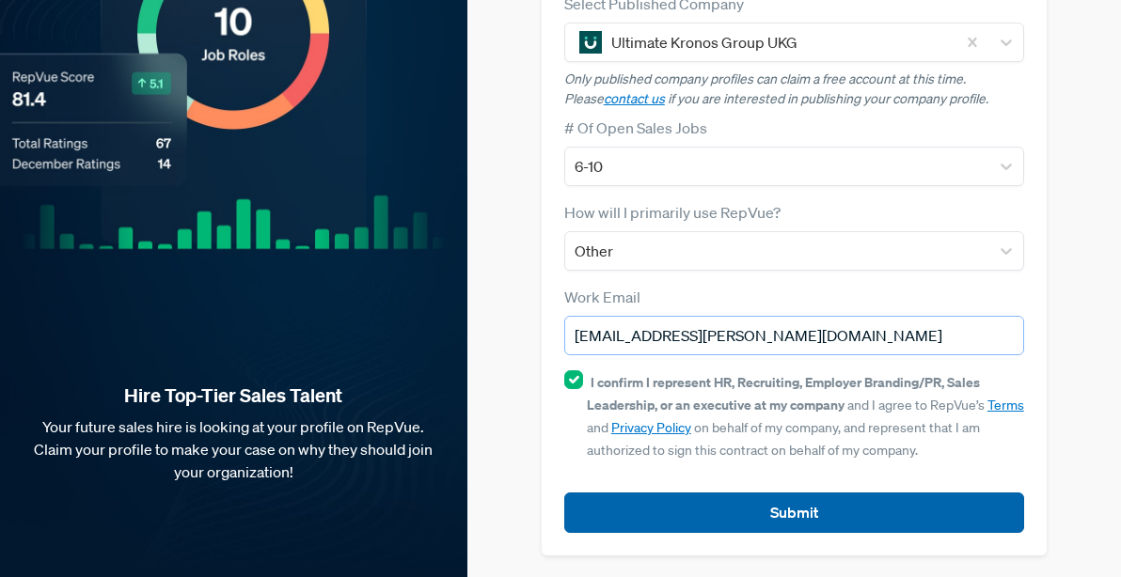
type input "[EMAIL_ADDRESS][PERSON_NAME][DOMAIN_NAME]"
click at [660, 505] on button "Submit" at bounding box center [794, 513] width 460 height 40
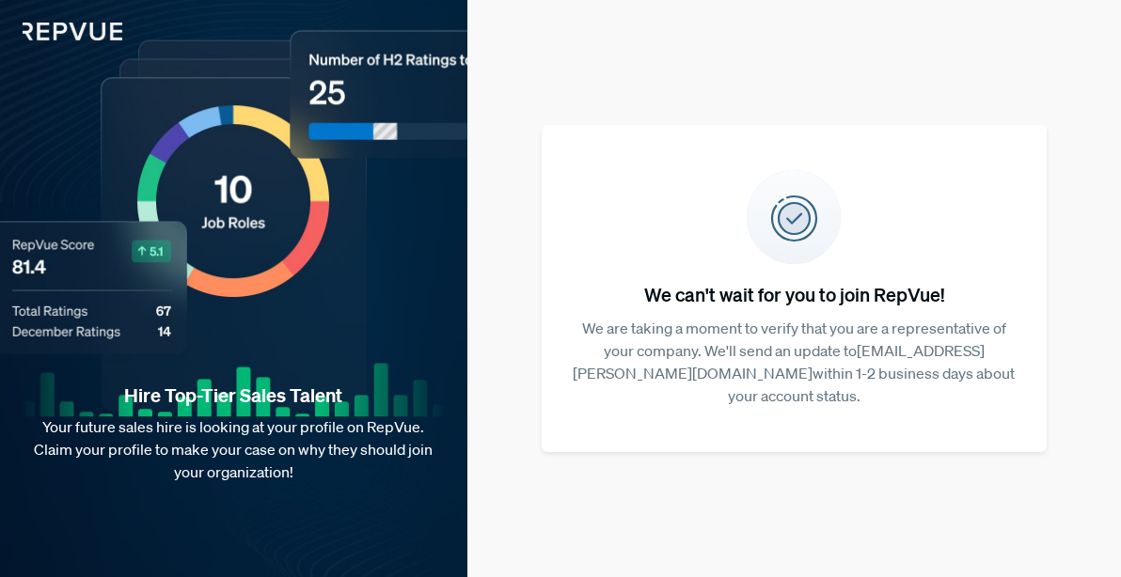
scroll to position [0, 0]
